Goal: Task Accomplishment & Management: Use online tool/utility

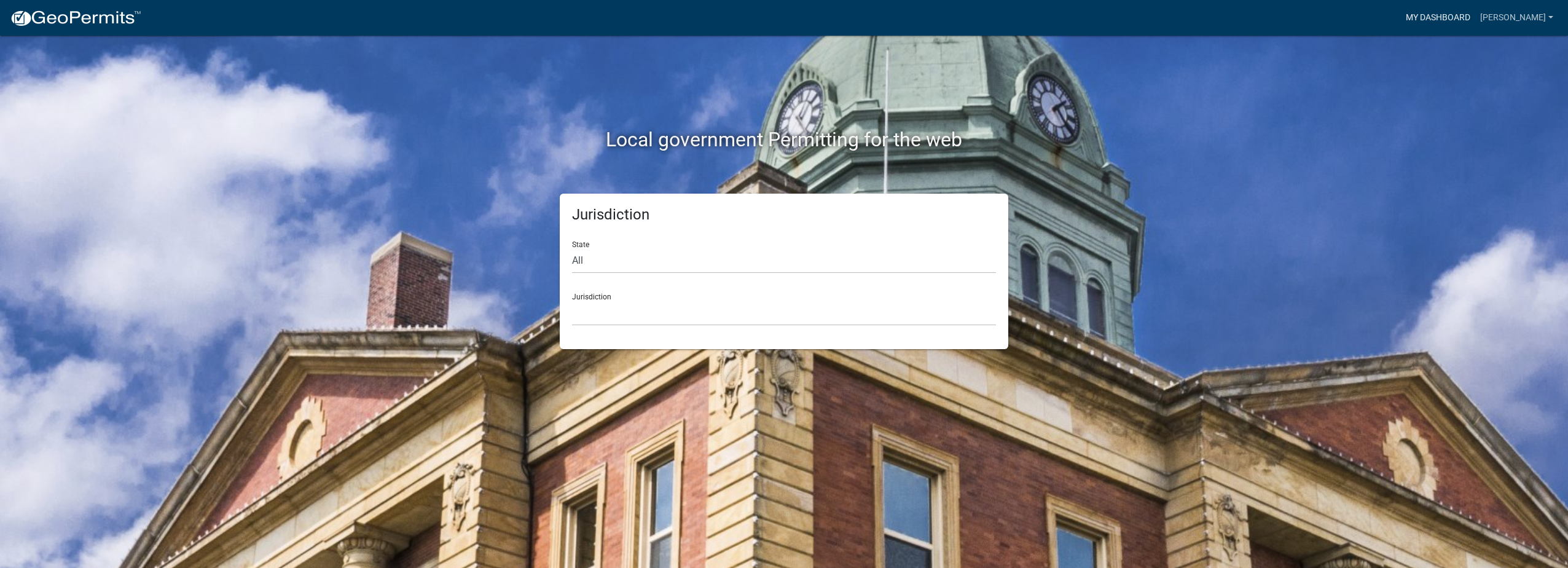
click at [1472, 17] on link "My Dashboard" at bounding box center [1438, 18] width 74 height 24
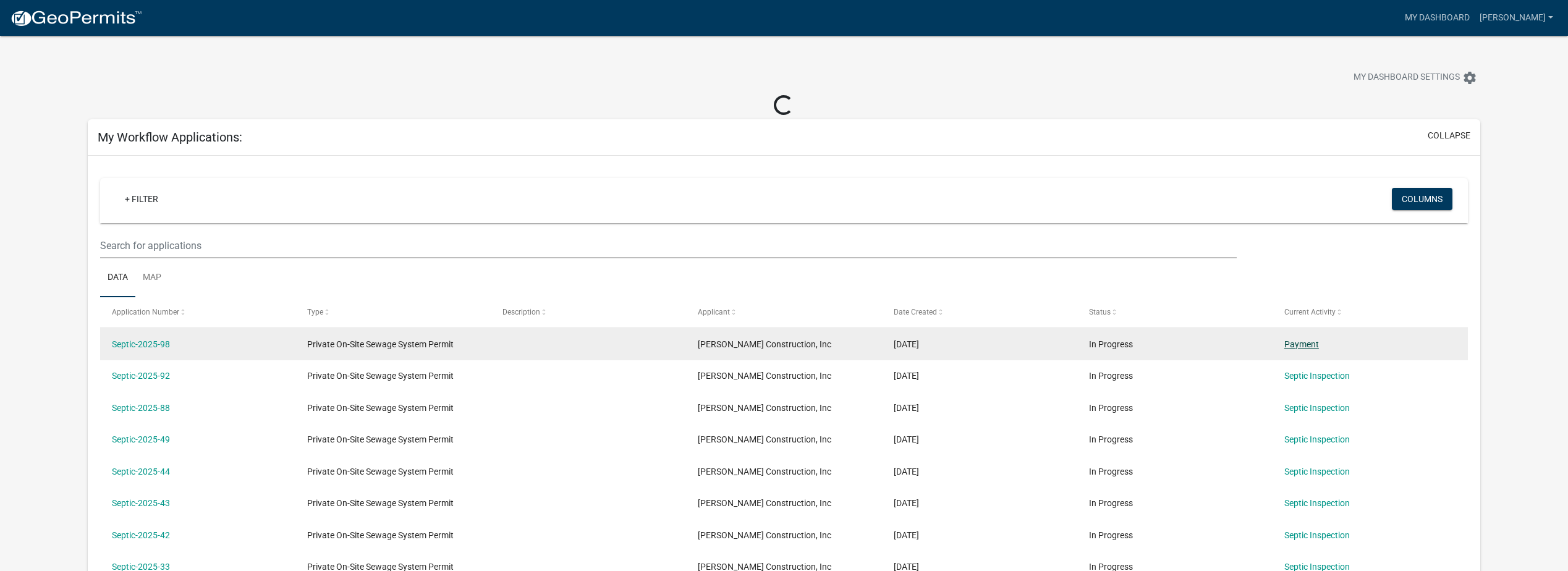
click at [1303, 343] on link "Payment" at bounding box center [1301, 344] width 35 height 10
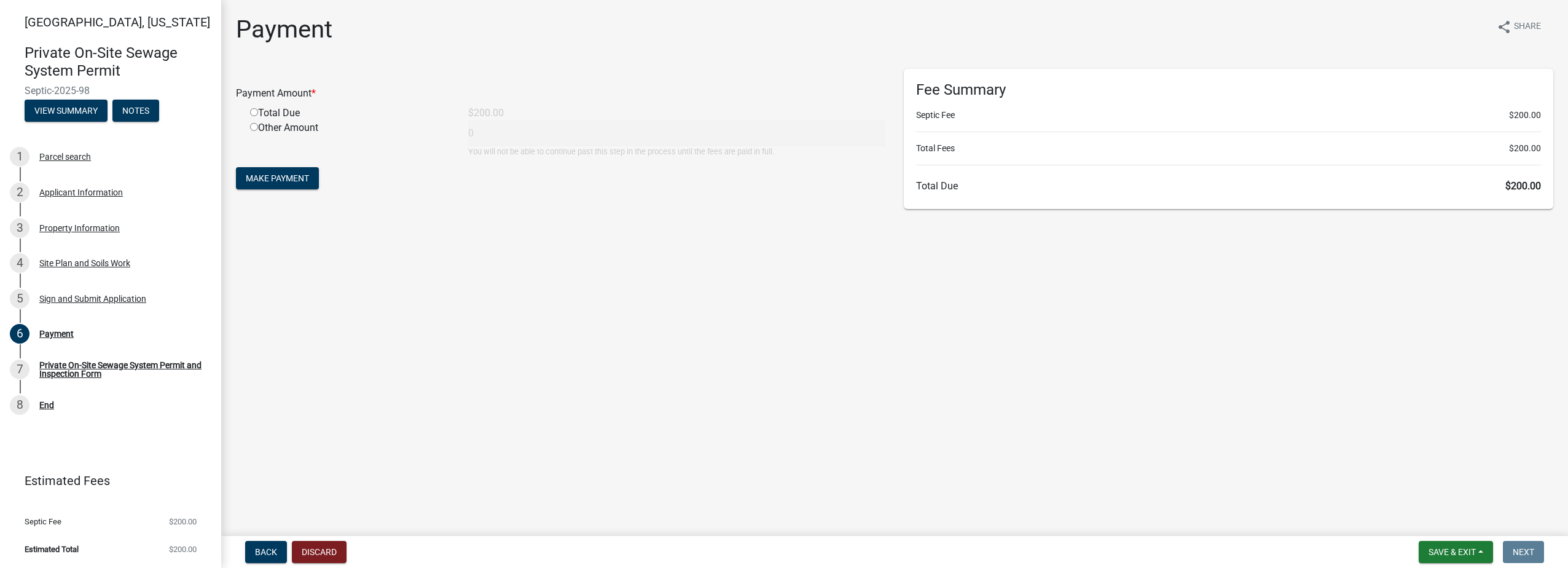
click at [254, 113] on input "radio" at bounding box center [254, 112] width 8 height 8
radio input "true"
type input "200"
click at [286, 187] on button "Make Payment" at bounding box center [277, 178] width 83 height 22
